Goal: Information Seeking & Learning: Learn about a topic

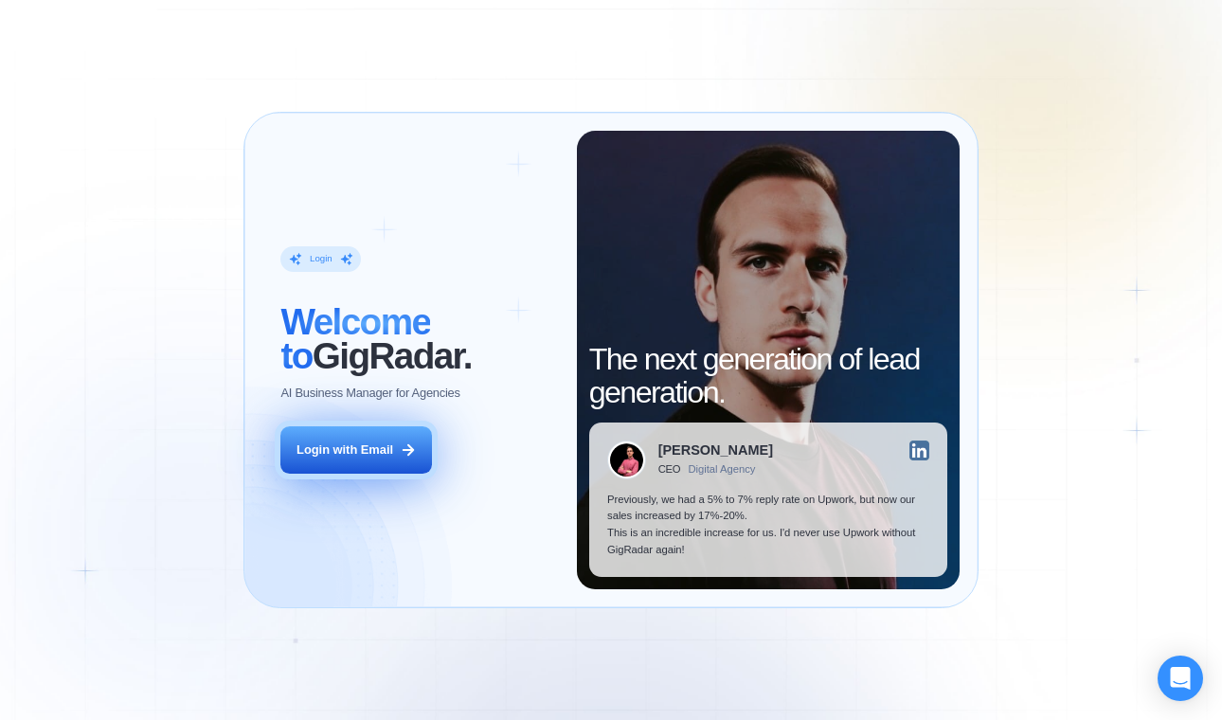
click at [326, 460] on button "Login with Email" at bounding box center [356, 449] width 152 height 47
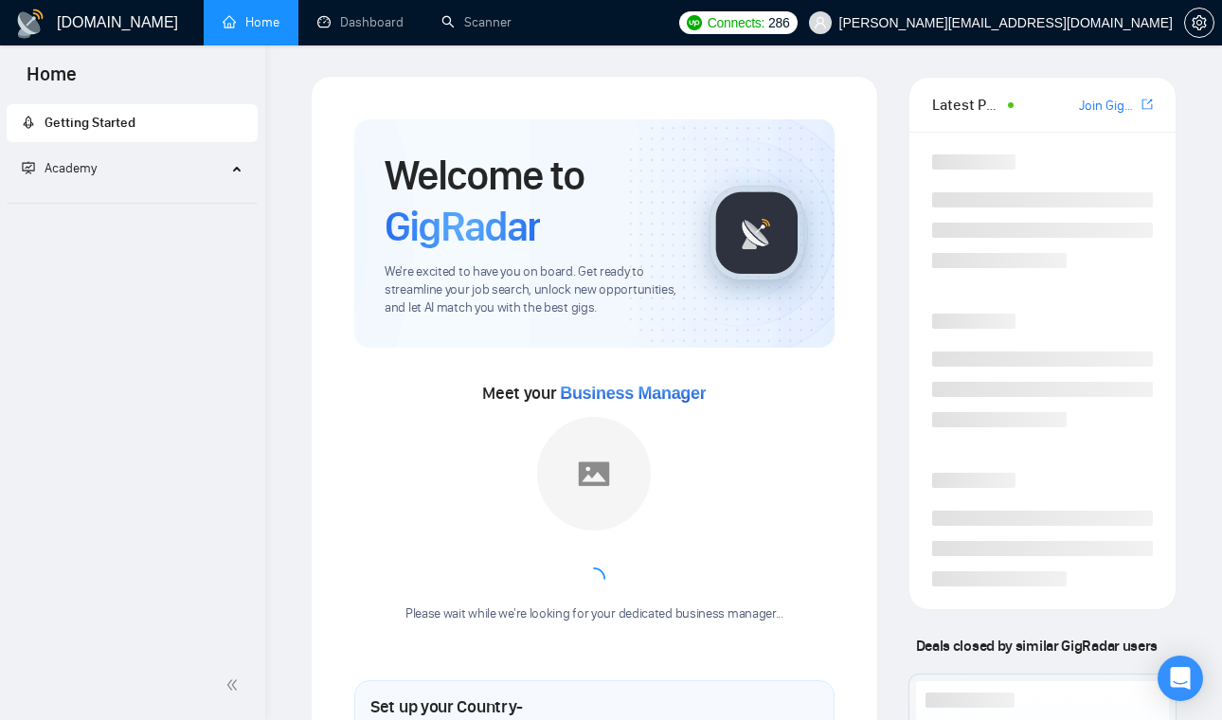
click at [198, 168] on span "Academy" at bounding box center [124, 169] width 205 height 38
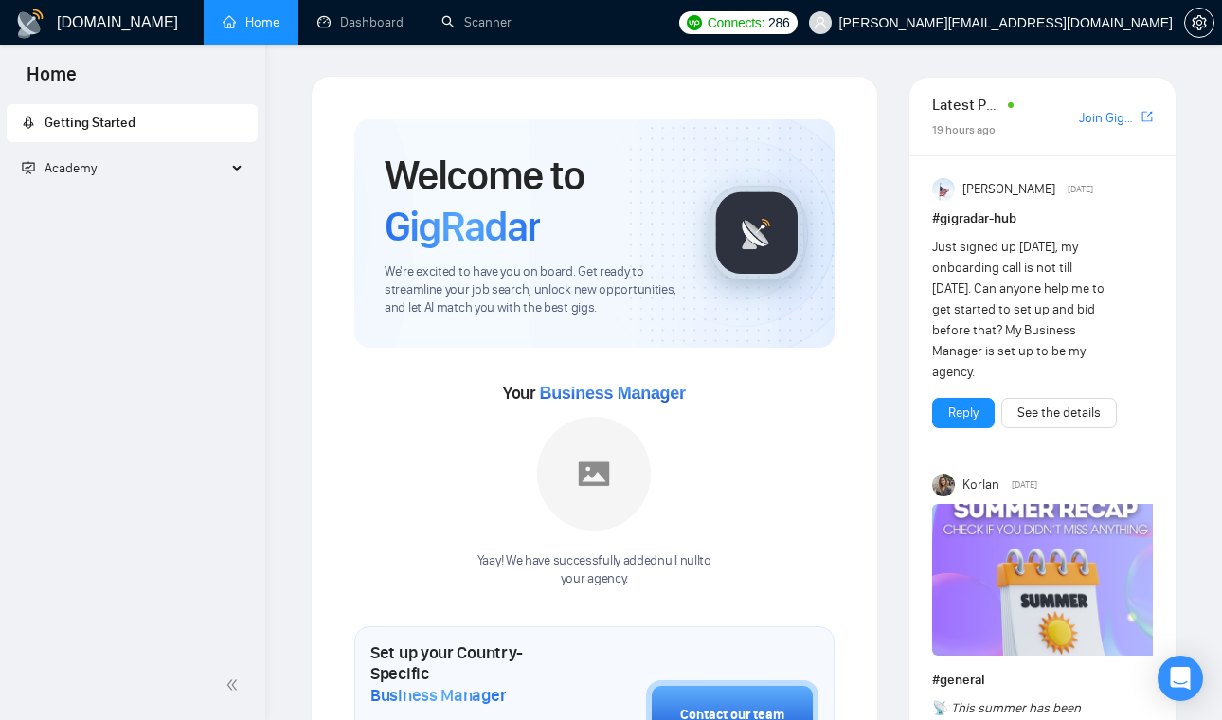
click at [209, 168] on span "Academy" at bounding box center [124, 169] width 205 height 38
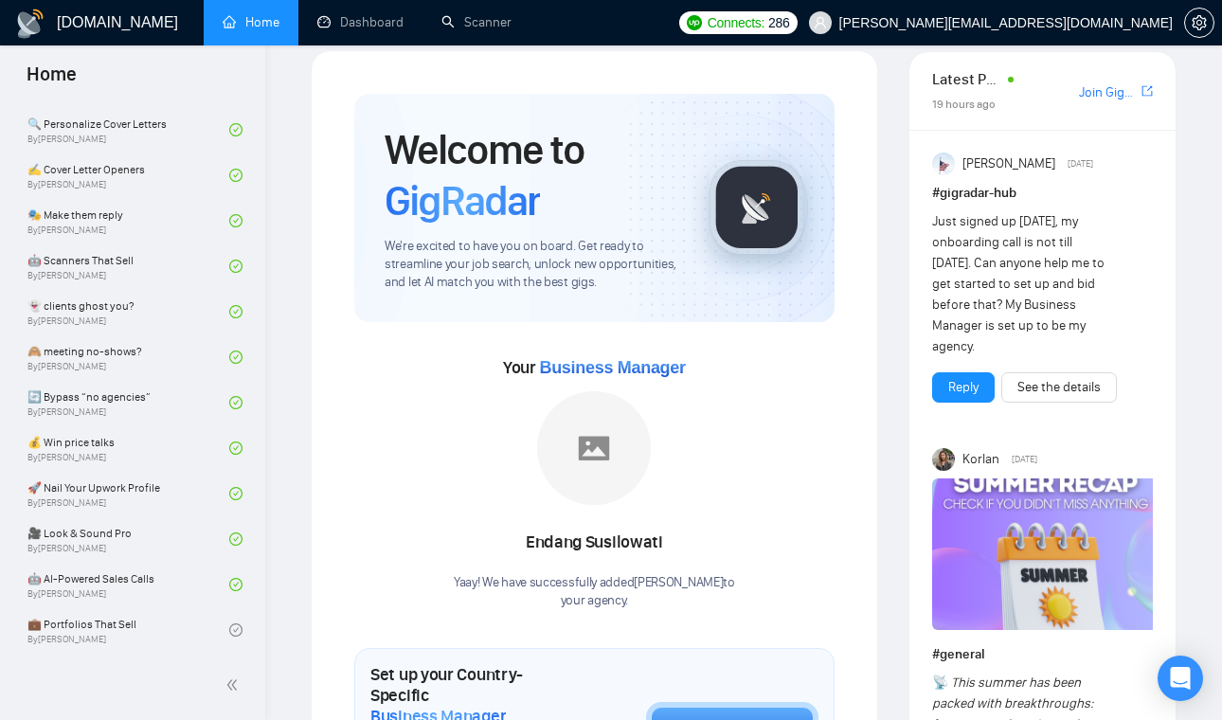
scroll to position [18, 0]
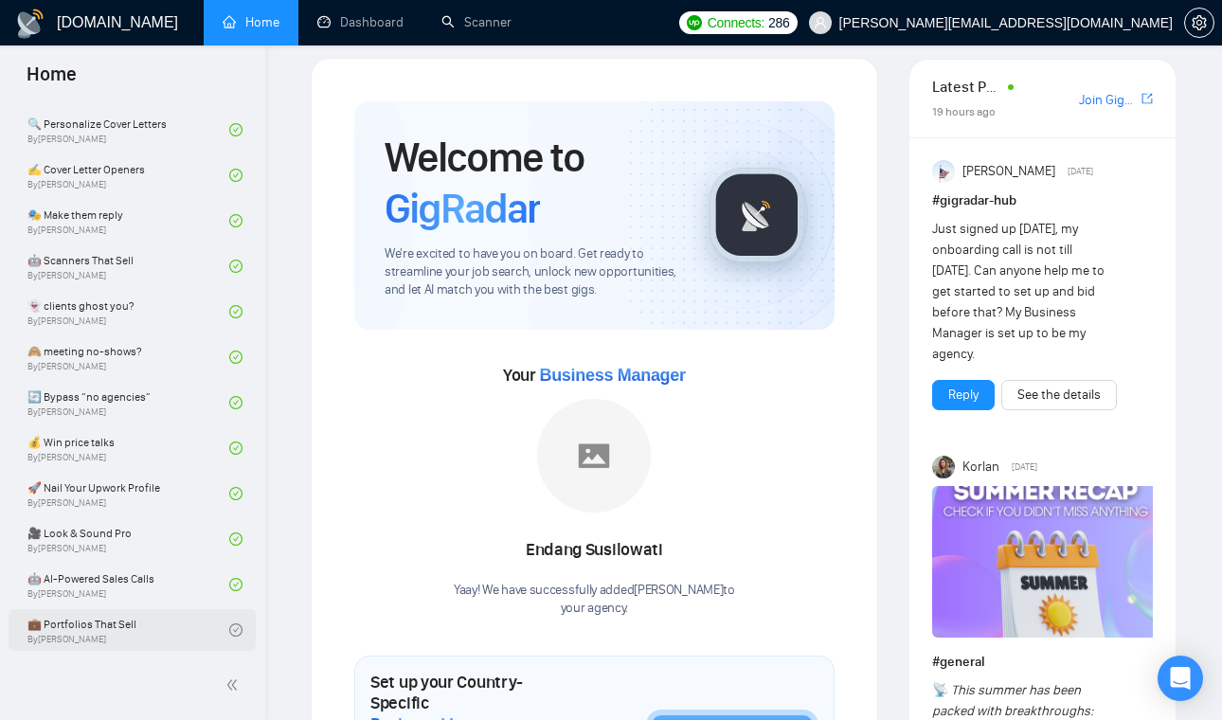
click at [234, 630] on icon "check-circle" at bounding box center [235, 629] width 13 height 13
click at [217, 594] on link "🤖 AI-Powered Sales Calls By Robert O'kruk" at bounding box center [128, 585] width 202 height 42
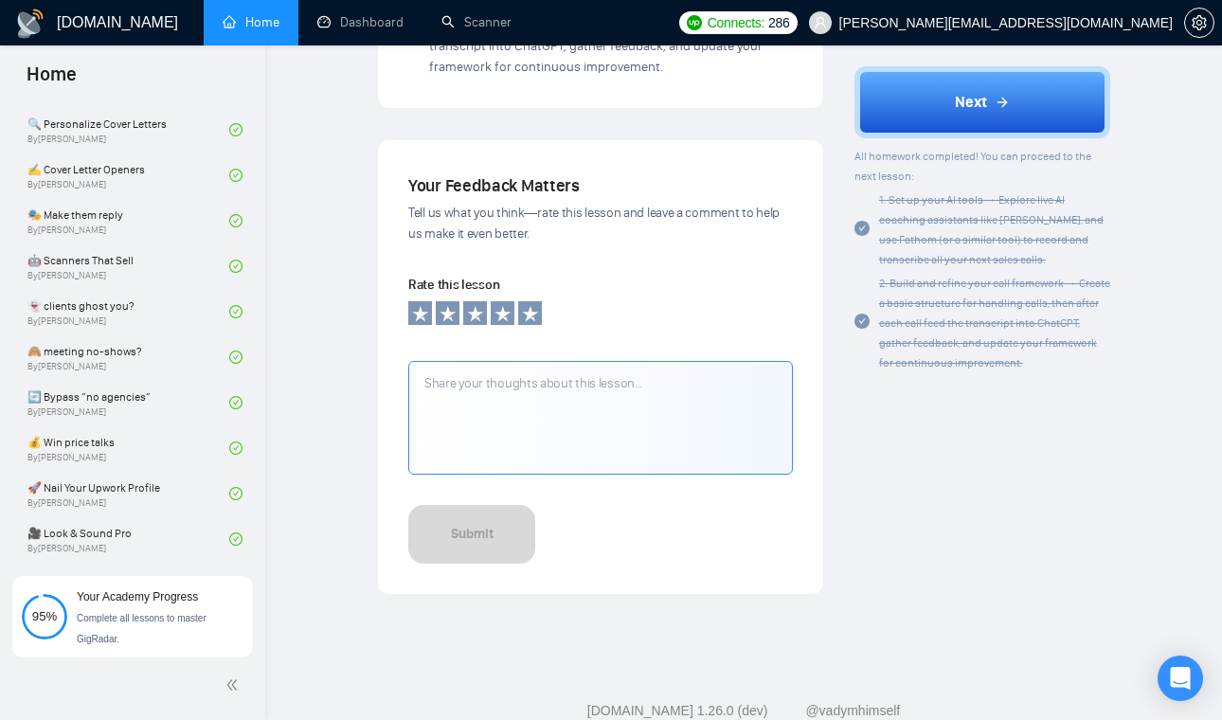
scroll to position [2647, 0]
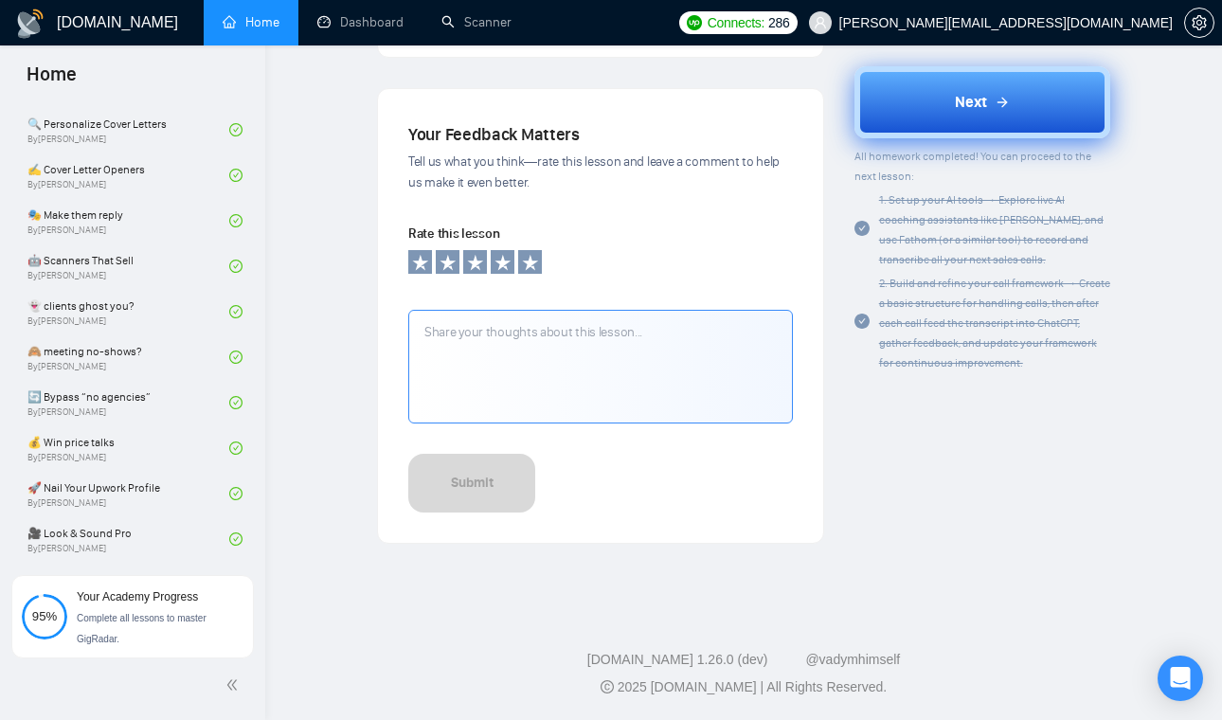
click at [984, 98] on span "Next" at bounding box center [971, 102] width 32 height 23
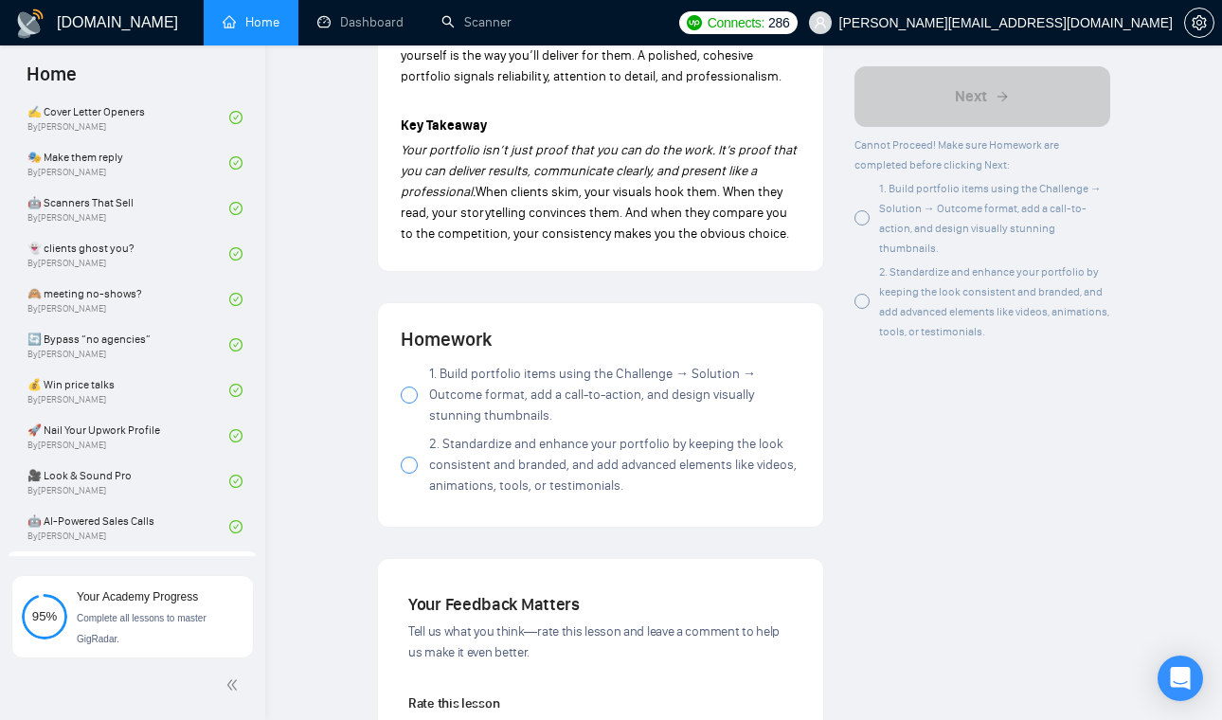
scroll to position [2056, 0]
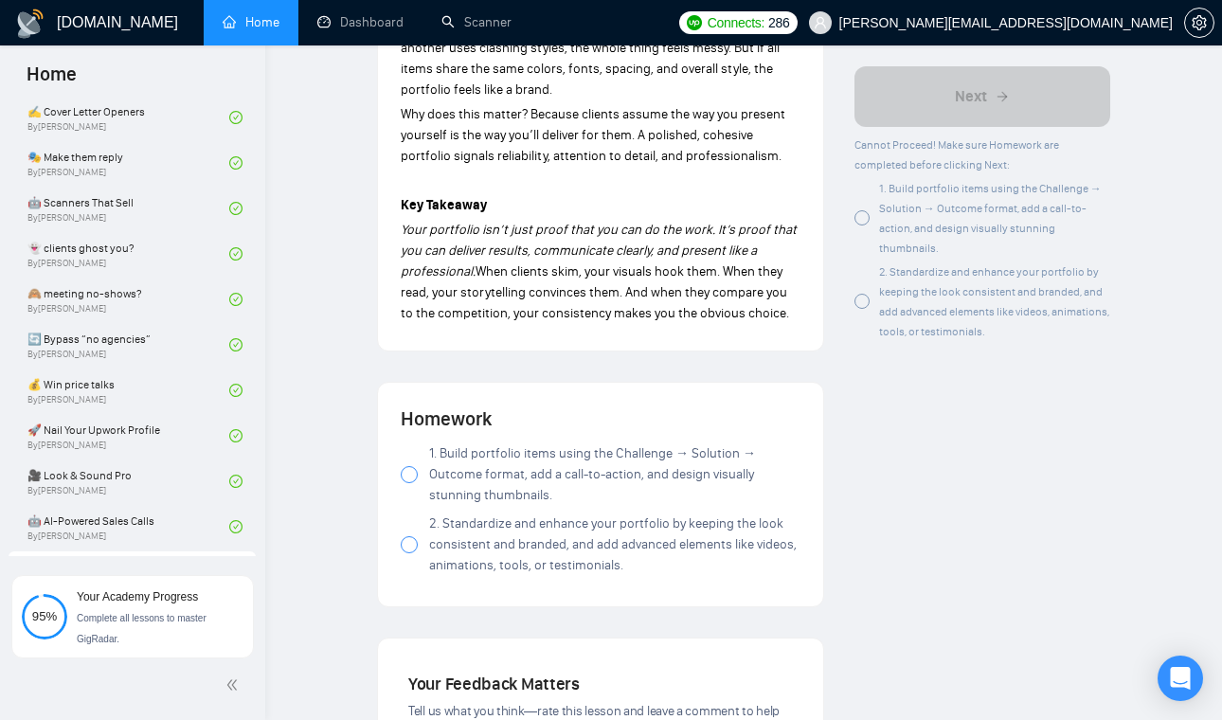
click at [405, 466] on div at bounding box center [409, 474] width 17 height 17
click at [408, 536] on div at bounding box center [409, 544] width 17 height 17
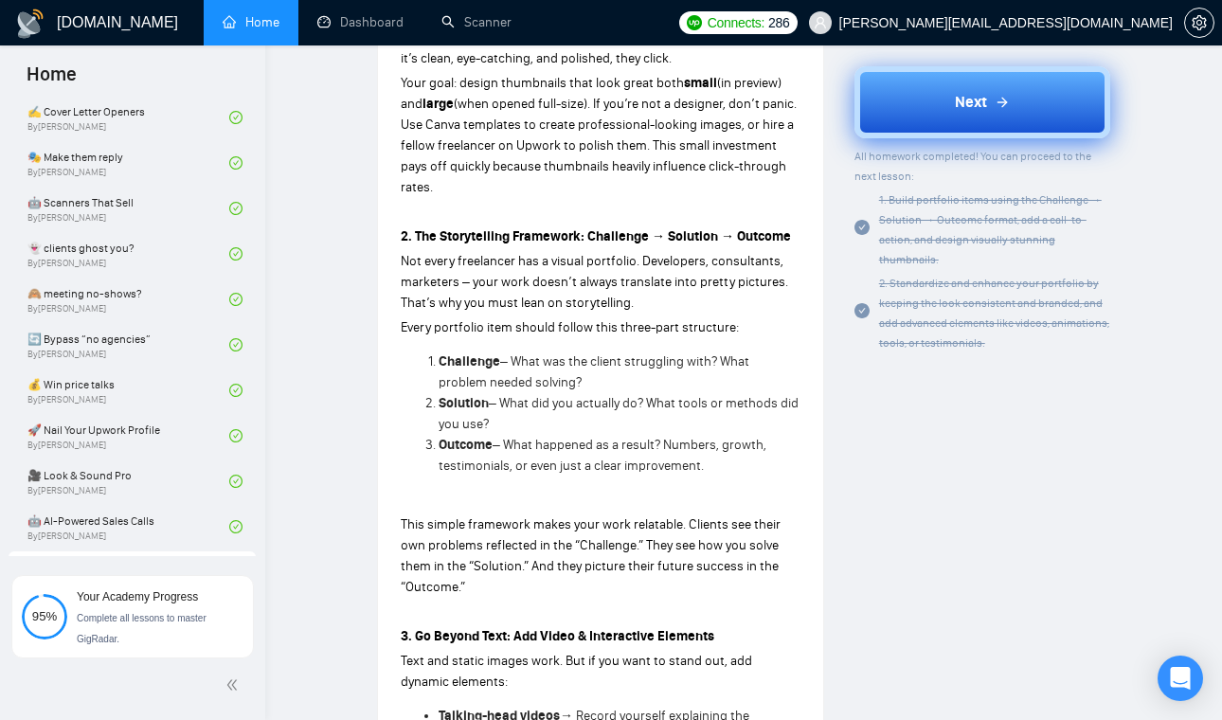
click at [984, 90] on button "Next" at bounding box center [982, 102] width 256 height 72
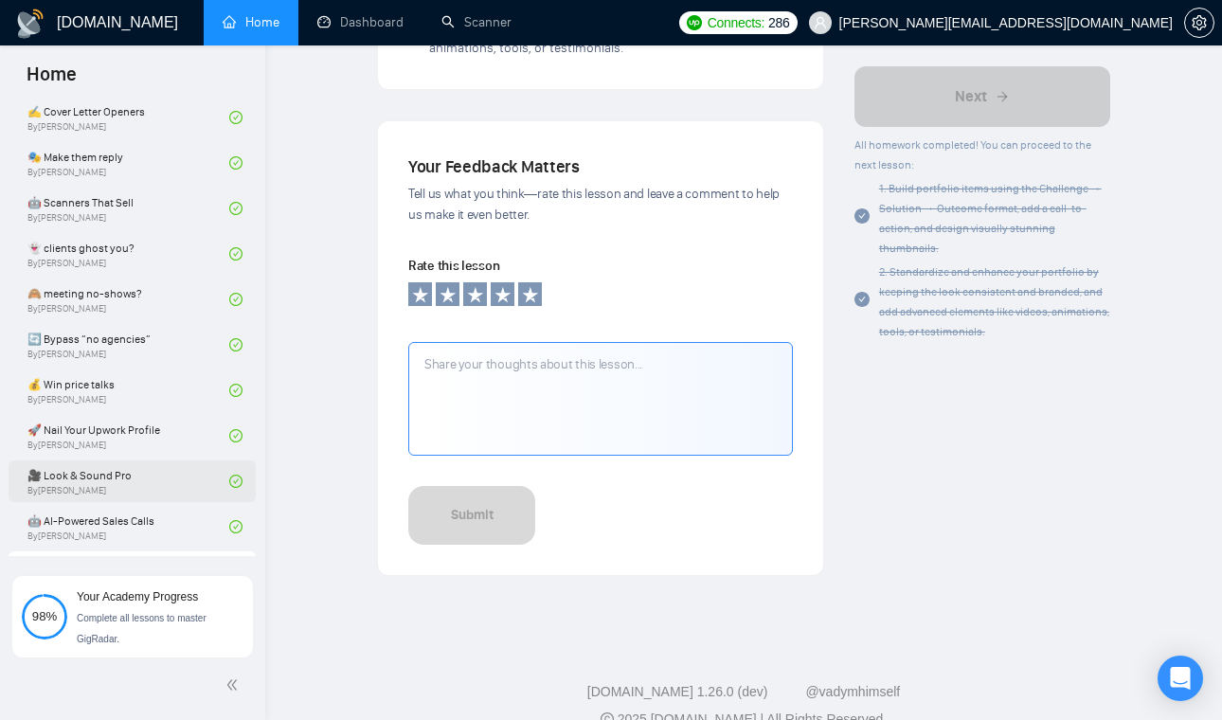
scroll to position [1278, 0]
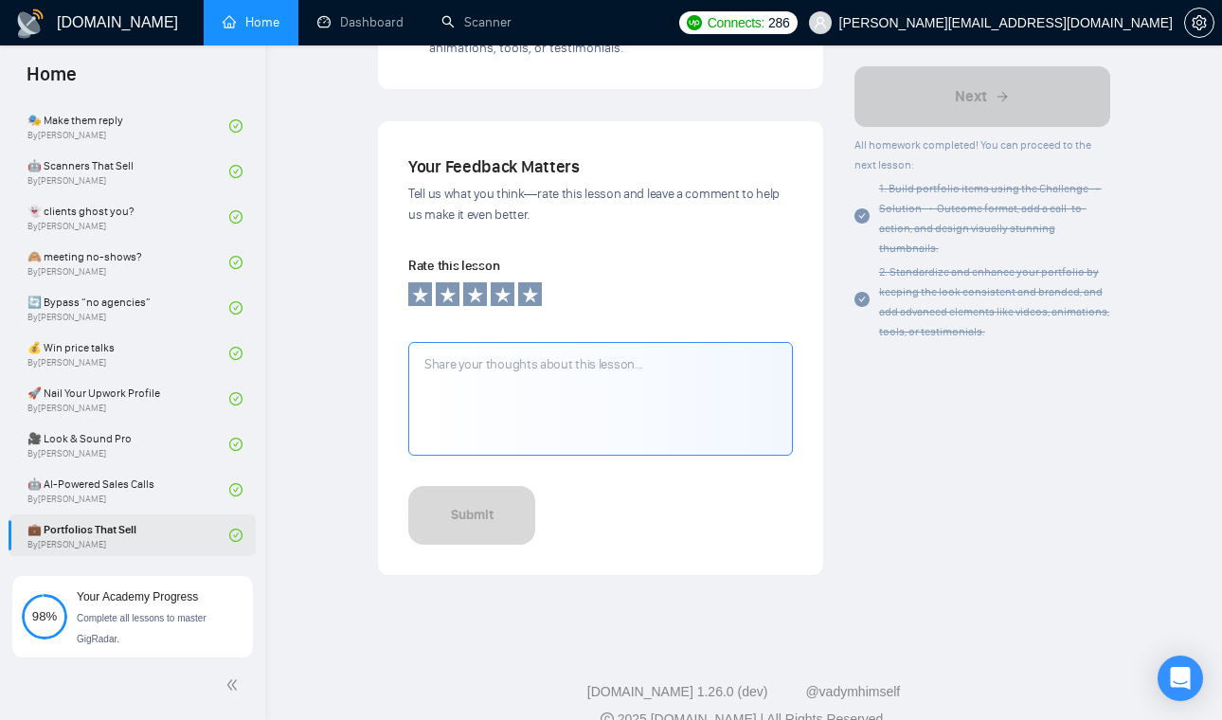
click at [156, 528] on link "💼 Portfolios That Sell By Robert O'kruk" at bounding box center [128, 535] width 202 height 42
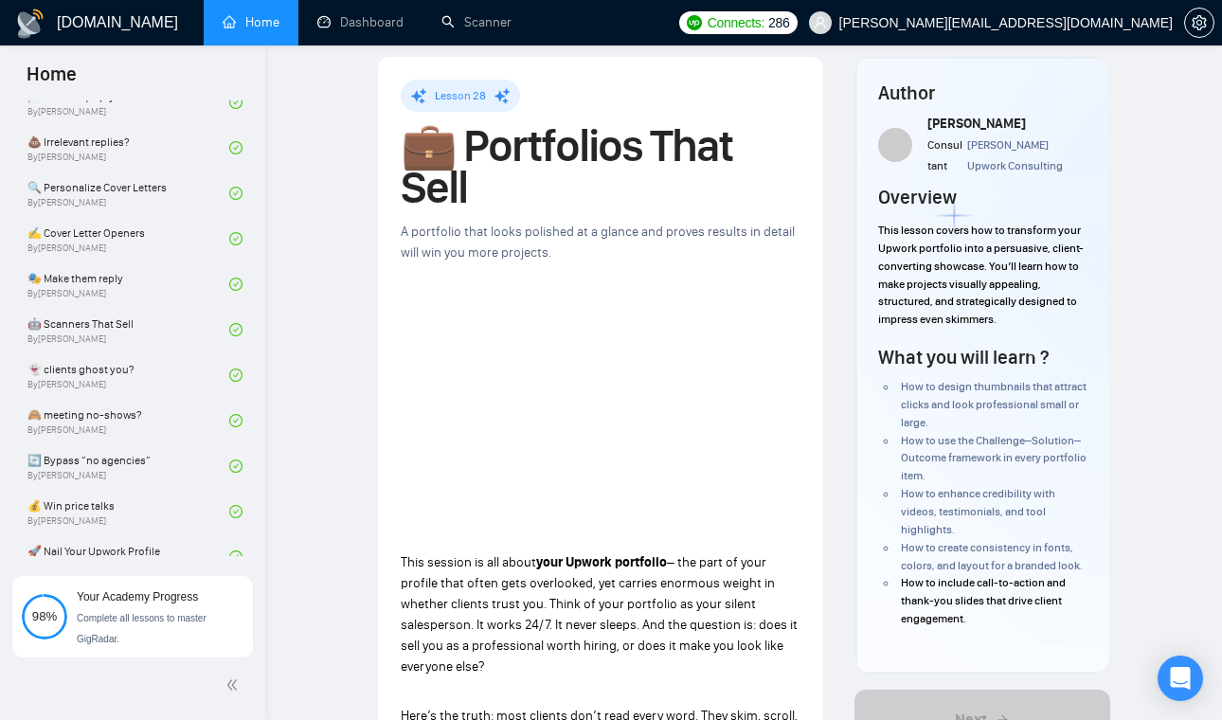
scroll to position [1133, 0]
